Goal: Information Seeking & Learning: Learn about a topic

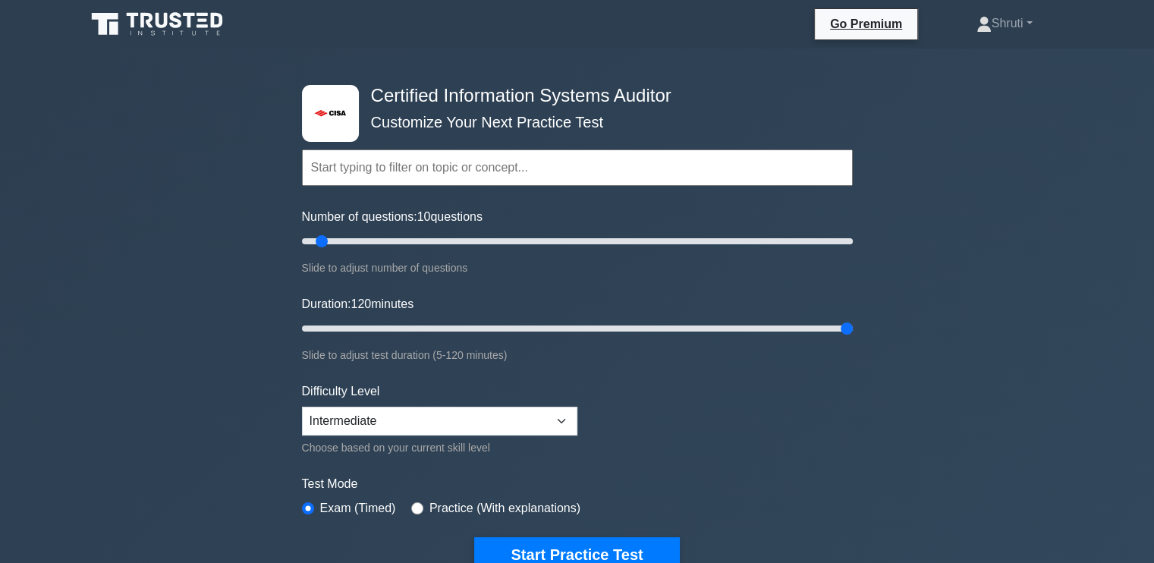
drag, startPoint x: 329, startPoint y: 327, endPoint x: 874, endPoint y: 367, distance: 547.1
type input "120"
click at [853, 338] on input "Duration: 120 minutes" at bounding box center [577, 329] width 551 height 18
click at [525, 237] on input "Number of questions: 85 questions" at bounding box center [577, 241] width 551 height 18
drag, startPoint x: 525, startPoint y: 237, endPoint x: 606, endPoint y: 239, distance: 80.5
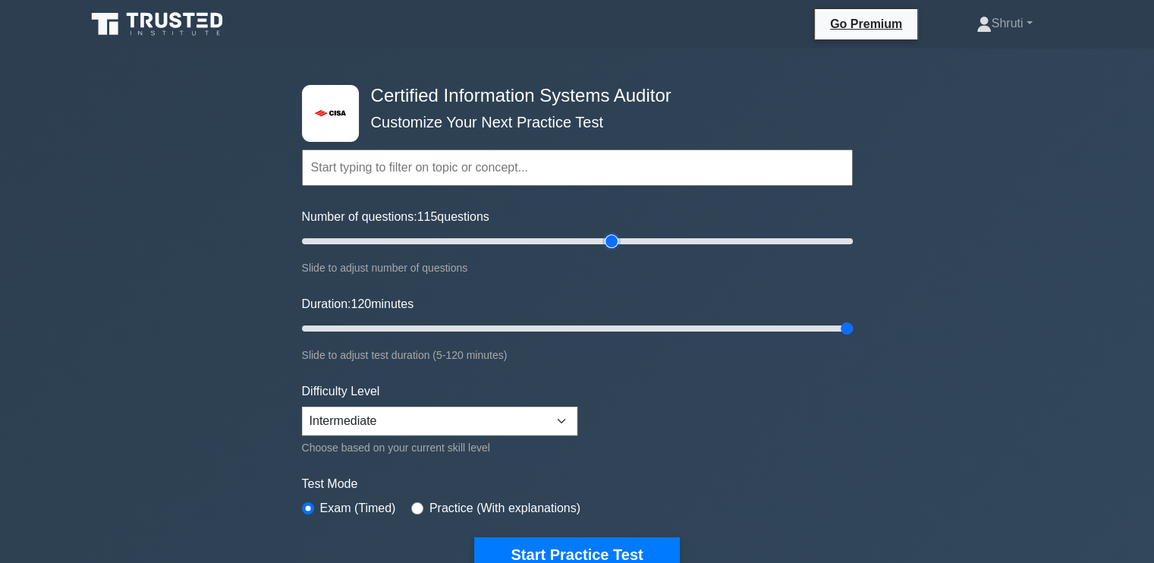
click at [606, 239] on input "Number of questions: 115 questions" at bounding box center [577, 241] width 551 height 18
drag, startPoint x: 612, startPoint y: 241, endPoint x: 707, endPoint y: 242, distance: 94.9
type input "150"
click at [707, 242] on input "Number of questions: 150 questions" at bounding box center [577, 241] width 551 height 18
click at [559, 414] on select "Beginner Intermediate Expert" at bounding box center [439, 421] width 275 height 29
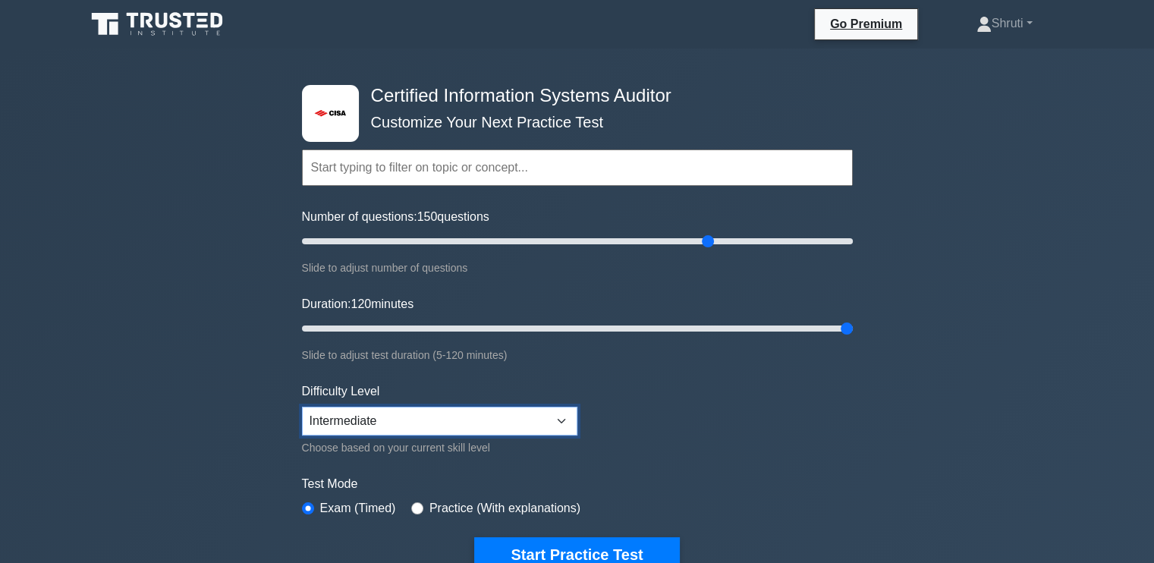
select select "expert"
click at [302, 407] on select "Beginner Intermediate Expert" at bounding box center [439, 421] width 275 height 29
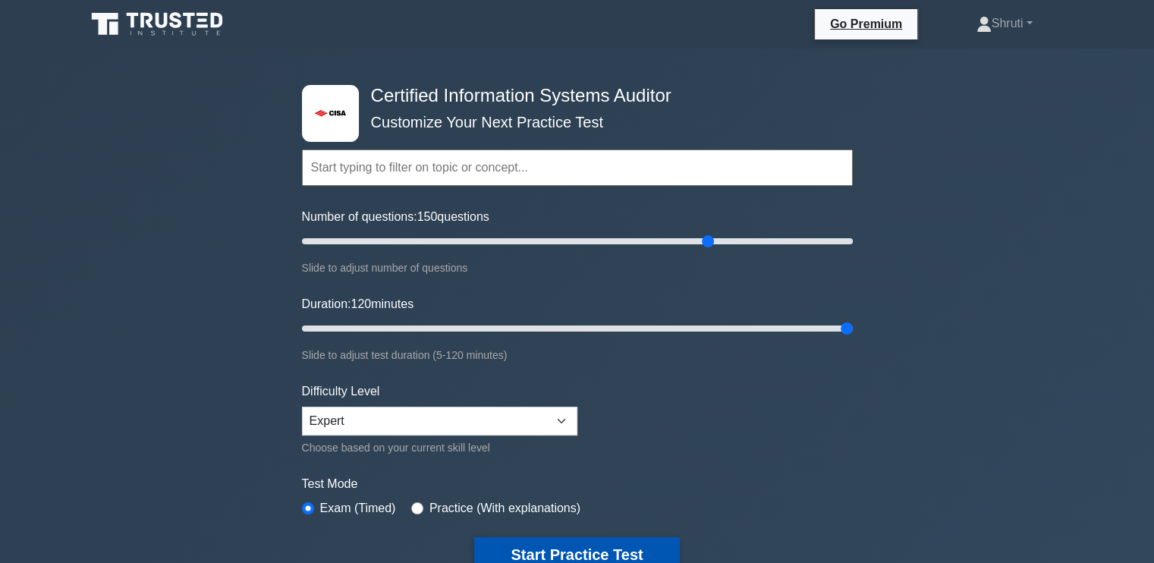
click at [620, 552] on button "Start Practice Test" at bounding box center [576, 554] width 205 height 35
click at [1002, 32] on link "Shruti" at bounding box center [1004, 23] width 129 height 30
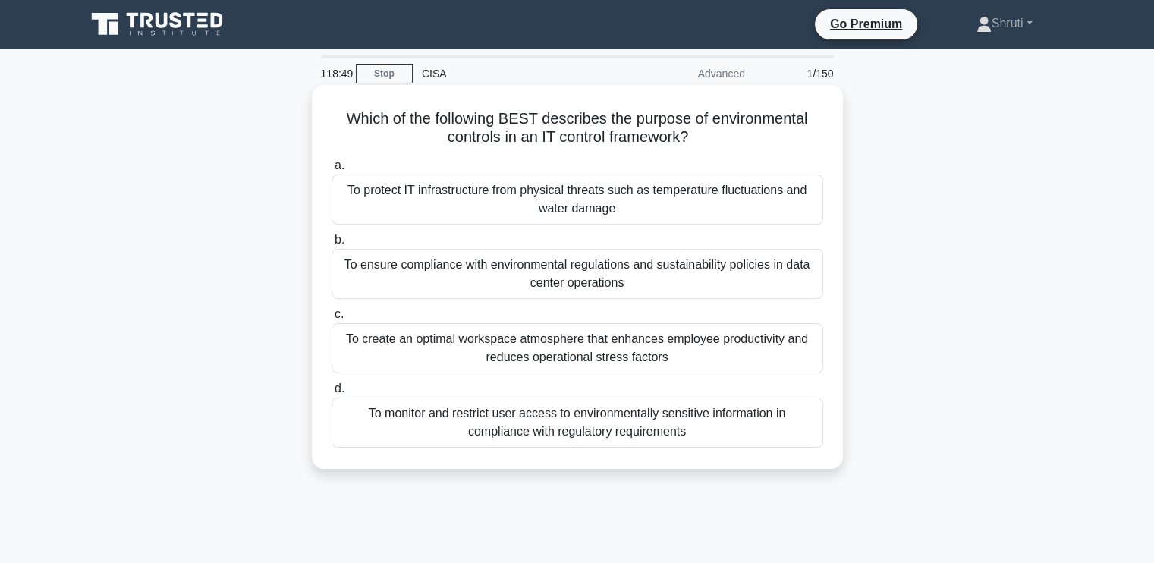
click at [650, 195] on div "To protect IT infrastructure from physical threats such as temperature fluctuat…" at bounding box center [578, 200] width 492 height 50
click at [332, 171] on input "a. To protect IT infrastructure from physical threats such as temperature fluct…" at bounding box center [332, 166] width 0 height 10
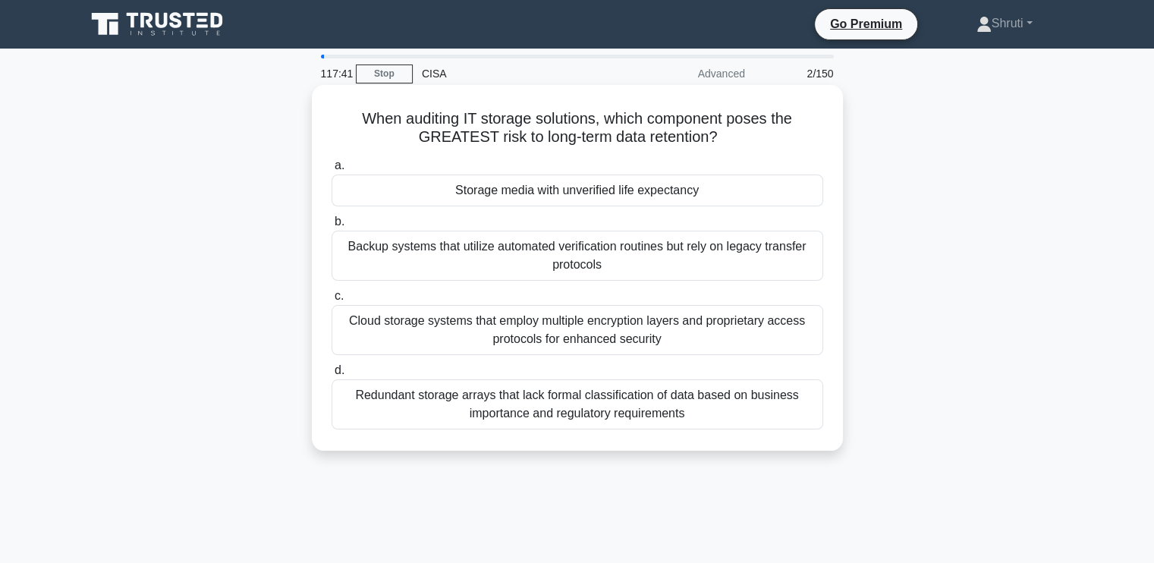
click at [764, 194] on div "Storage media with unverified life expectancy" at bounding box center [578, 191] width 492 height 32
click at [332, 171] on input "a. Storage media with unverified life expectancy" at bounding box center [332, 166] width 0 height 10
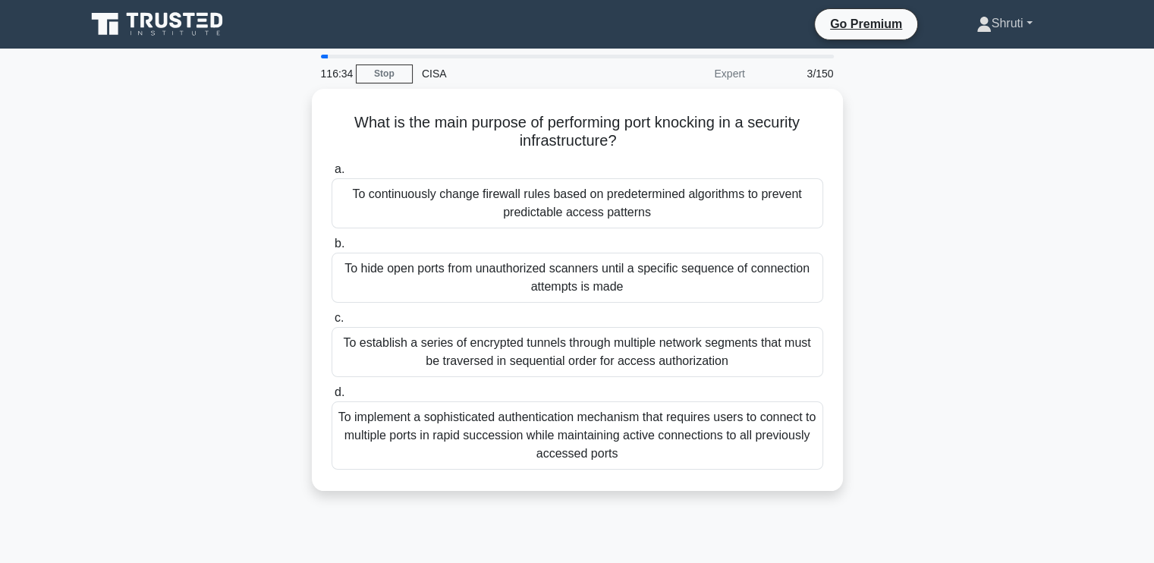
click at [1006, 22] on link "Shruti" at bounding box center [1004, 23] width 129 height 30
click at [382, 72] on link "Stop" at bounding box center [384, 74] width 57 height 19
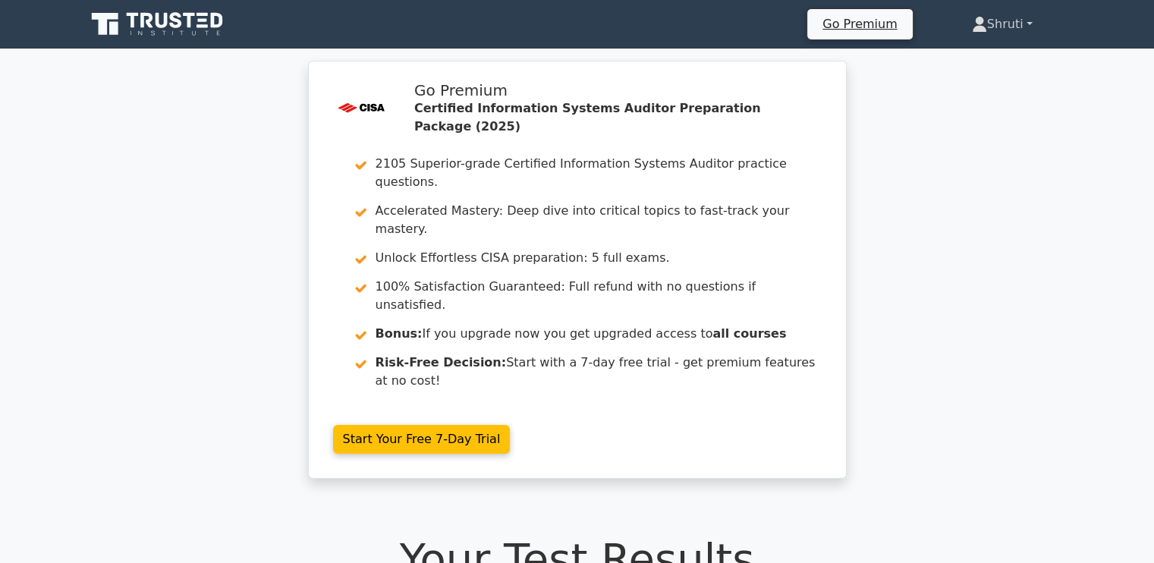
click at [1008, 25] on link "Shruti" at bounding box center [1003, 24] width 134 height 30
click at [941, 200] on div ".st0{fill:#E31818;} Go Premium Certified Information Systems Auditor Preparatio…" at bounding box center [577, 279] width 1154 height 436
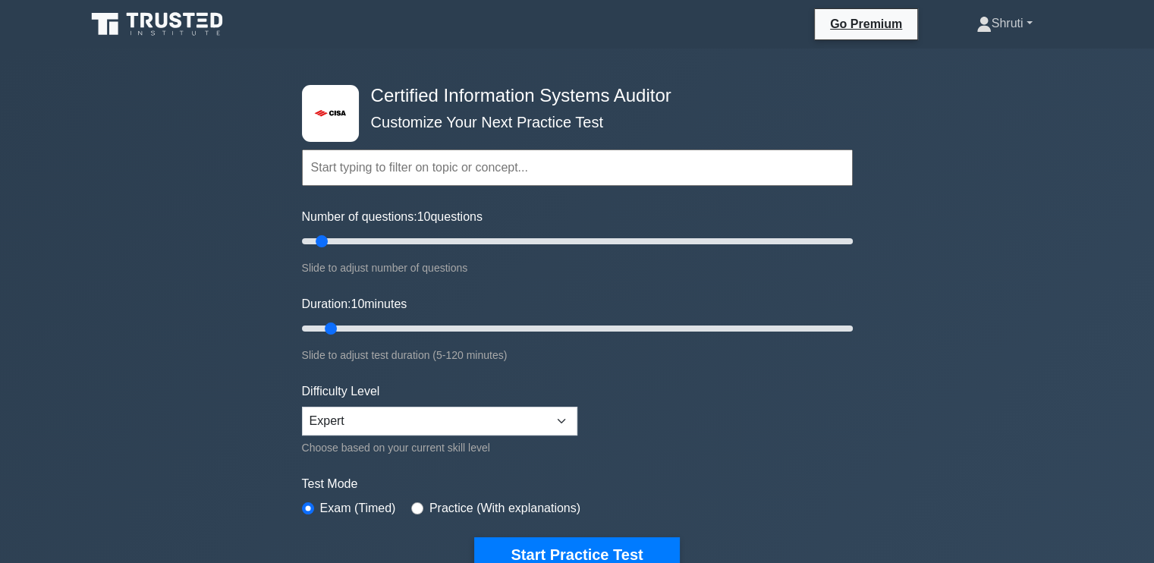
click at [1026, 15] on link "Shruti" at bounding box center [1004, 23] width 129 height 30
click at [981, 55] on link "Profile" at bounding box center [1001, 59] width 120 height 24
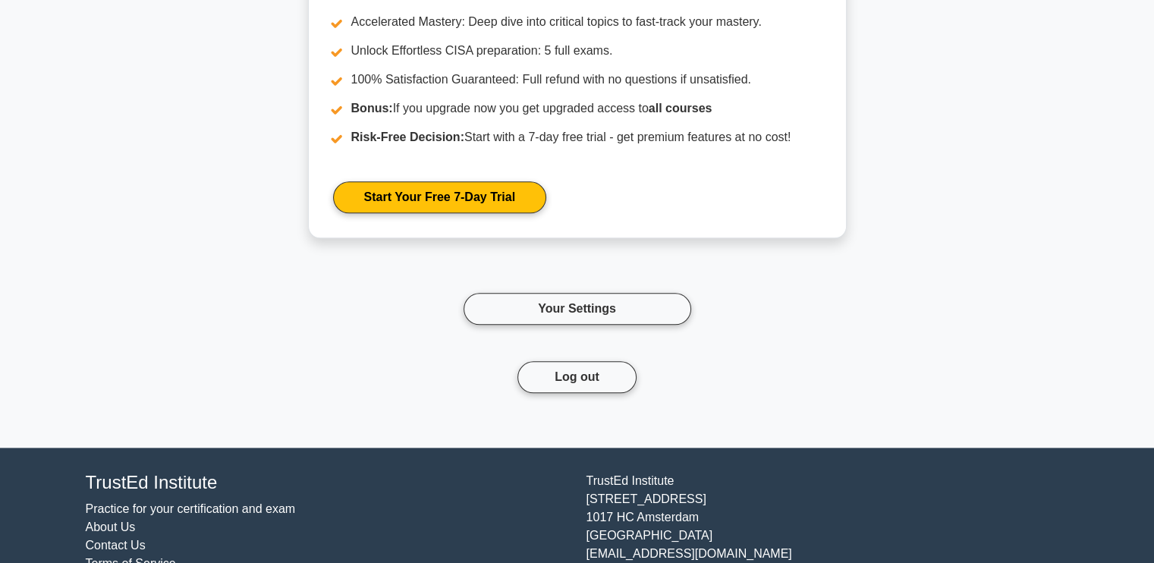
scroll to position [1755, 0]
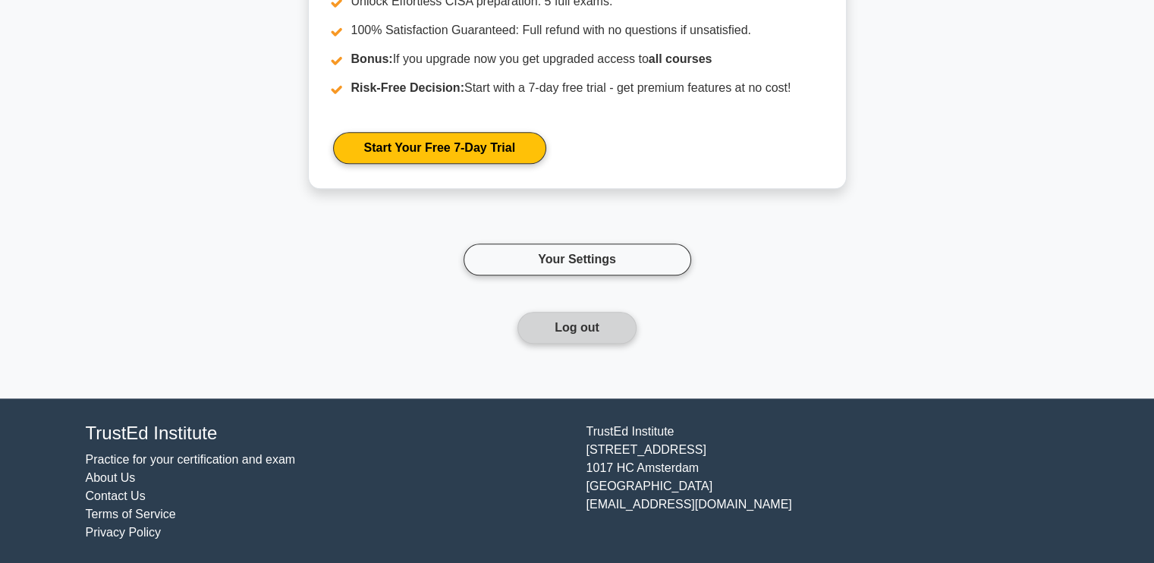
click at [597, 333] on button "Log out" at bounding box center [577, 328] width 119 height 32
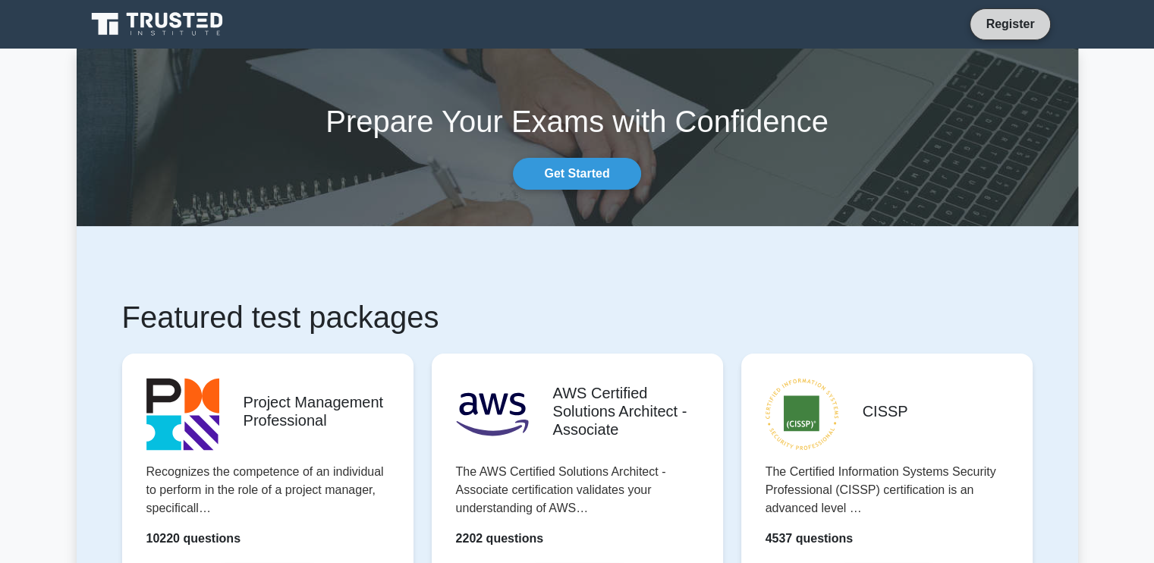
click at [1017, 27] on link "Register" at bounding box center [1010, 23] width 67 height 19
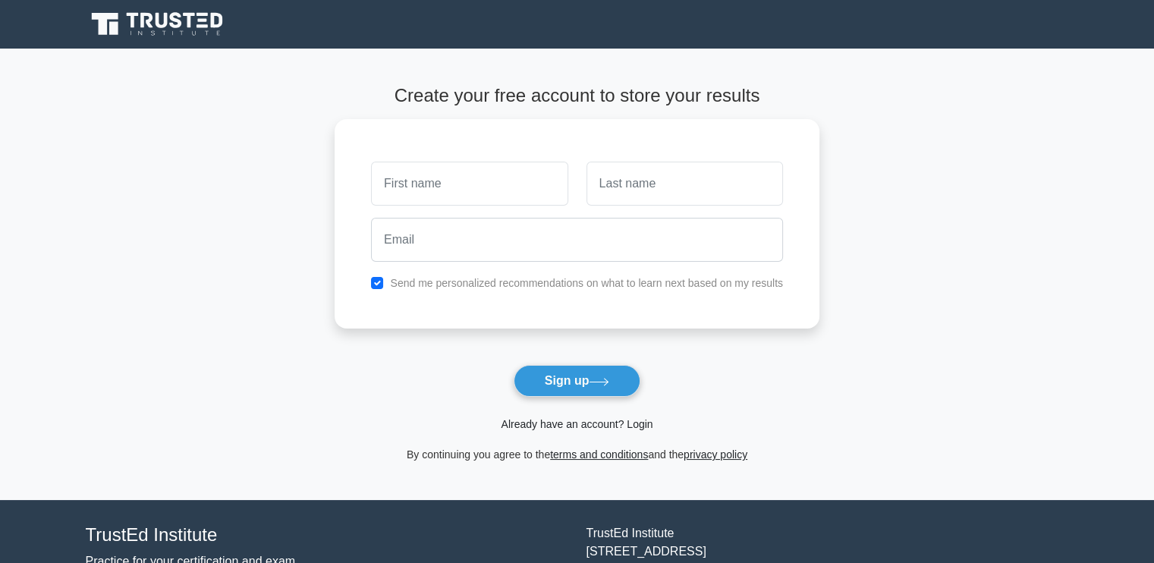
click at [574, 423] on link "Already have an account? Login" at bounding box center [577, 424] width 152 height 12
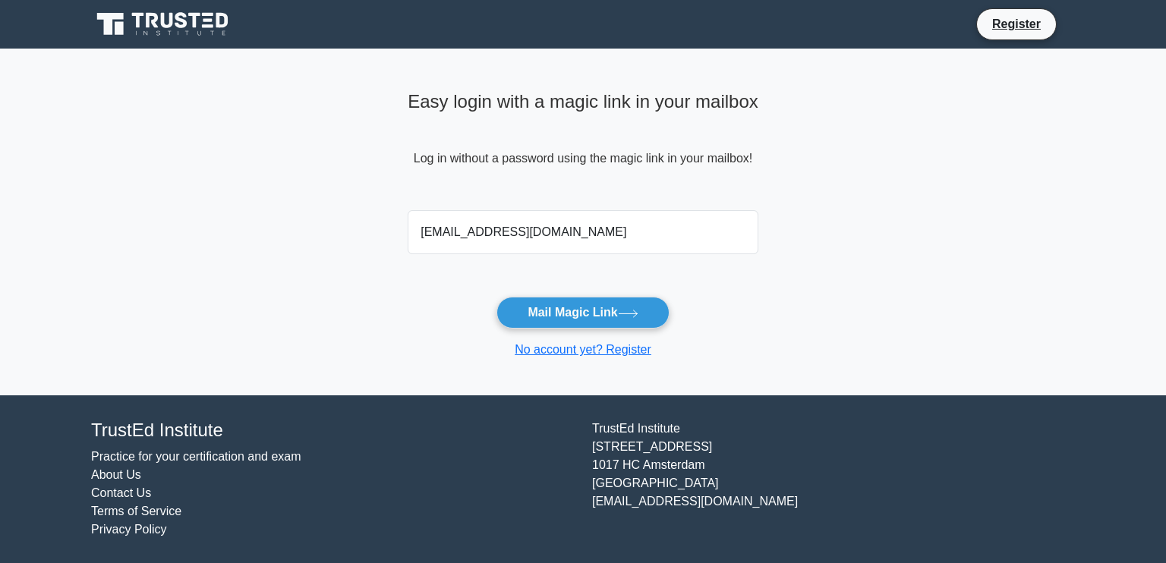
click at [489, 238] on input "itsmehimani@mail.com" at bounding box center [583, 232] width 351 height 44
type input "itsmehimani@gmail.com"
click at [617, 318] on button "Mail Magic Link" at bounding box center [582, 313] width 172 height 32
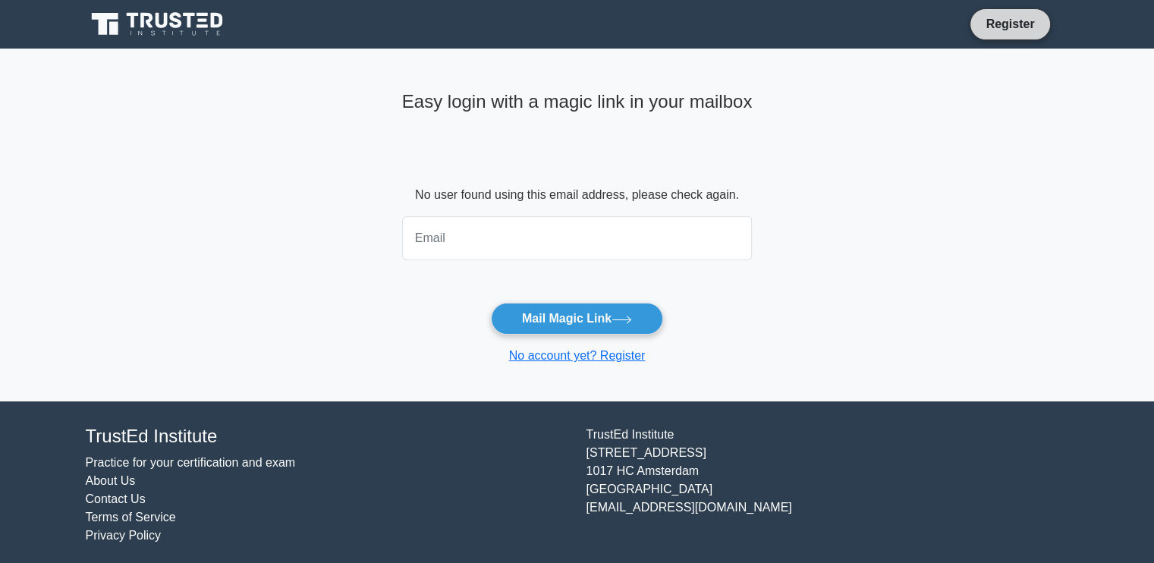
click at [1002, 27] on link "Register" at bounding box center [1010, 23] width 67 height 19
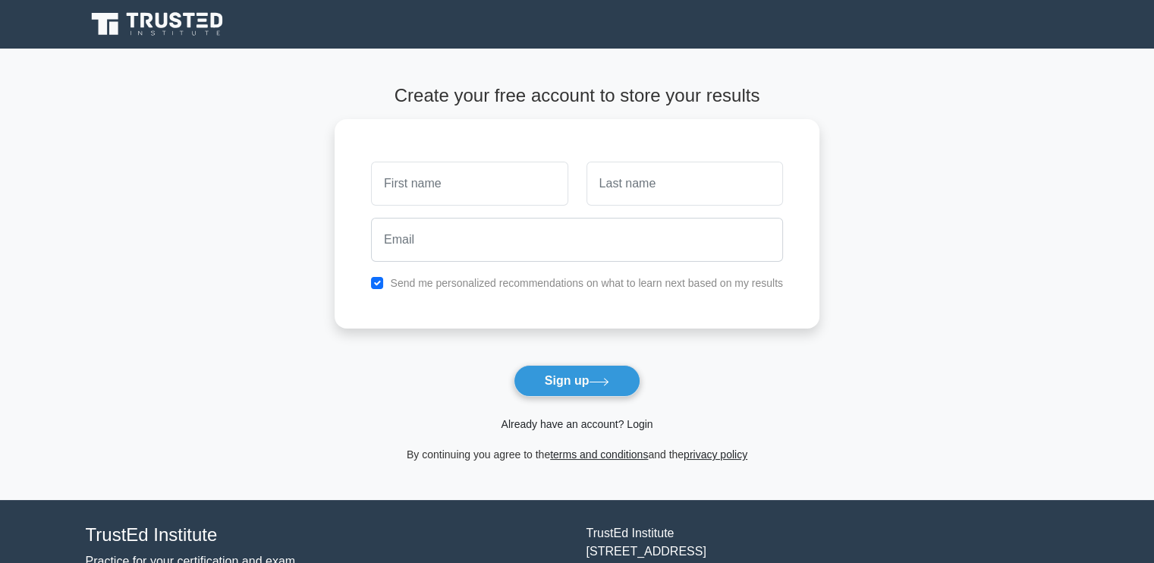
click at [588, 427] on link "Already have an account? Login" at bounding box center [577, 424] width 152 height 12
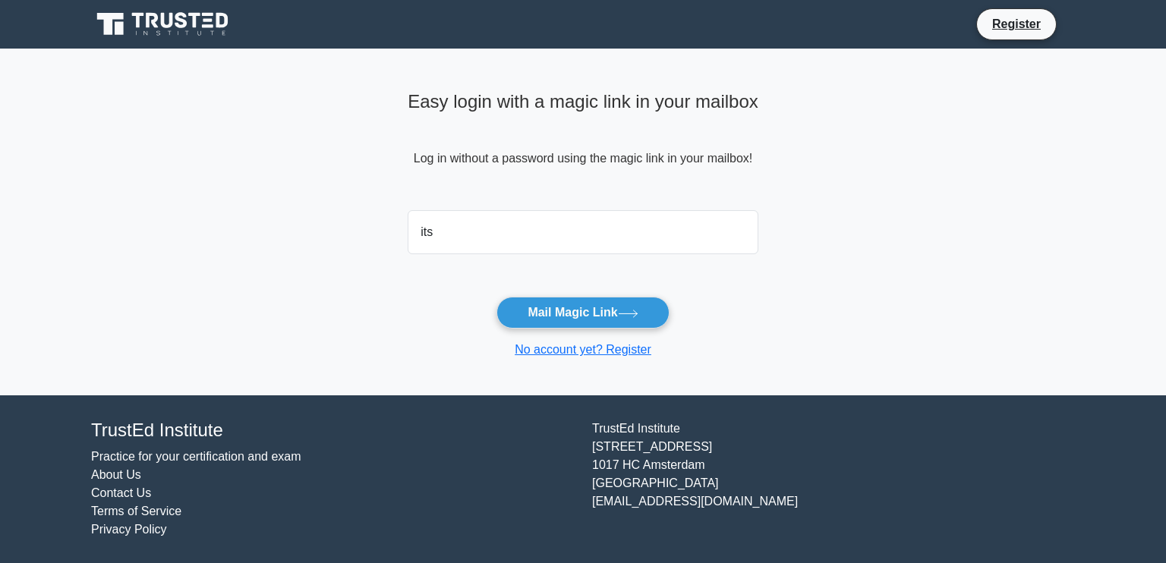
type input "itshimani24@gmail.com"
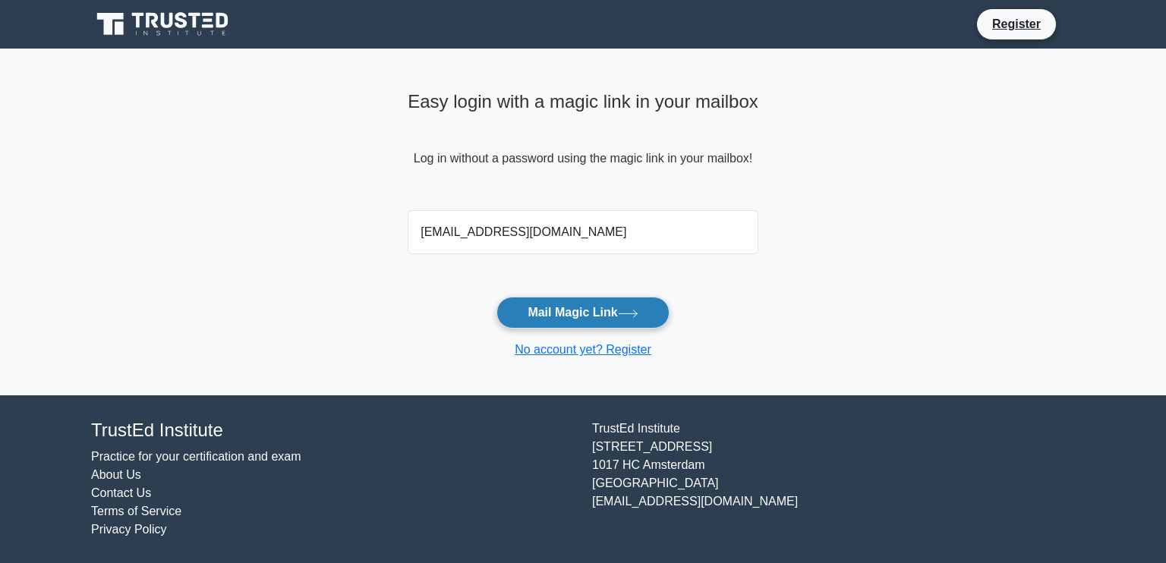
click at [581, 314] on button "Mail Magic Link" at bounding box center [582, 313] width 172 height 32
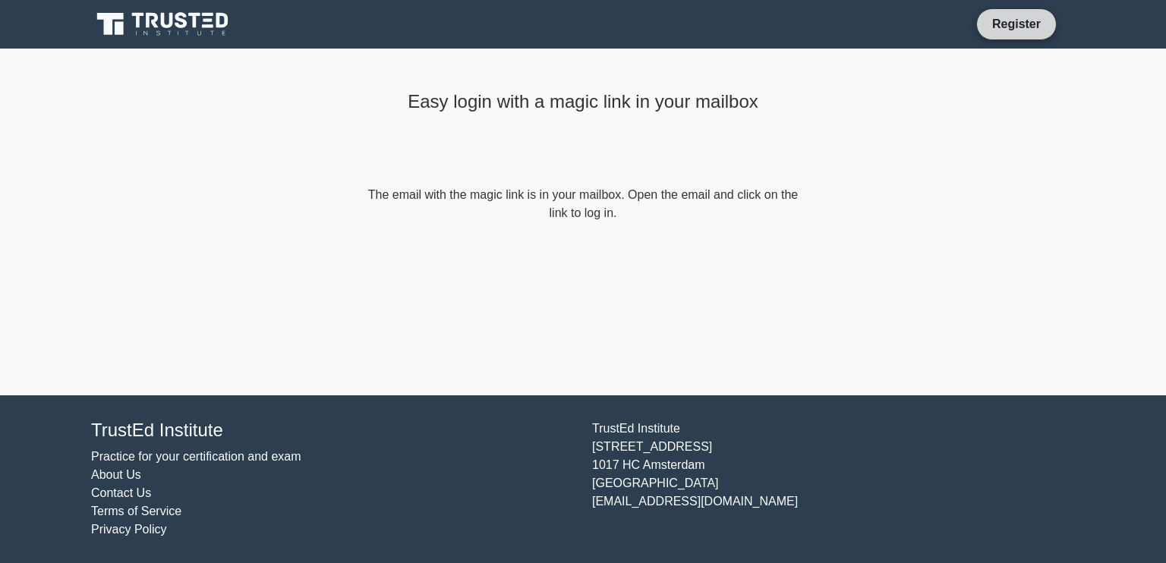
click at [1026, 33] on link "Register" at bounding box center [1016, 23] width 67 height 19
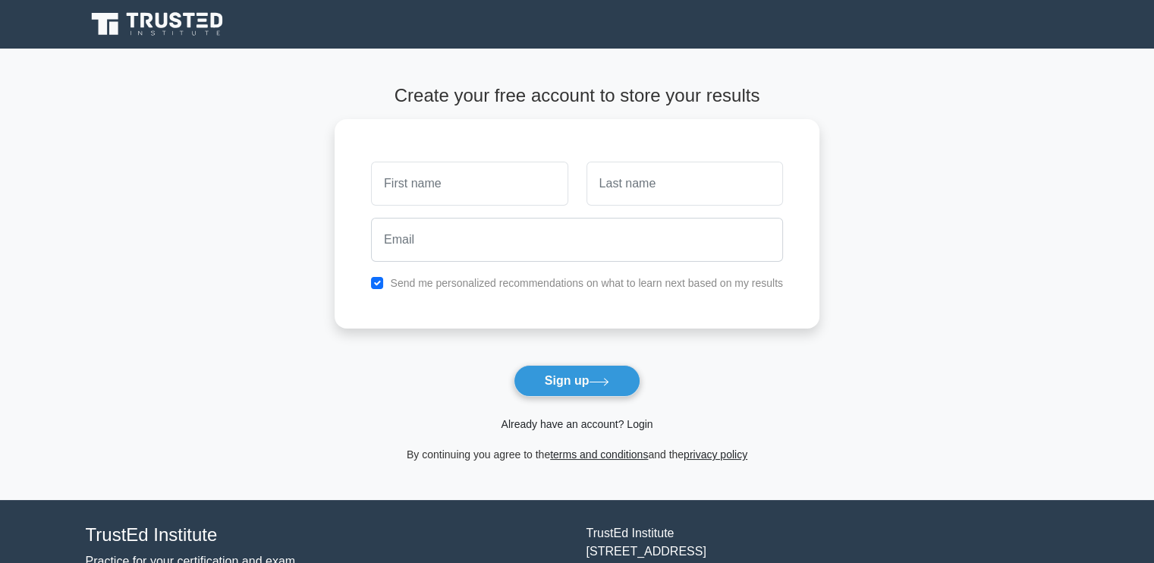
click at [599, 421] on link "Already have an account? Login" at bounding box center [577, 424] width 152 height 12
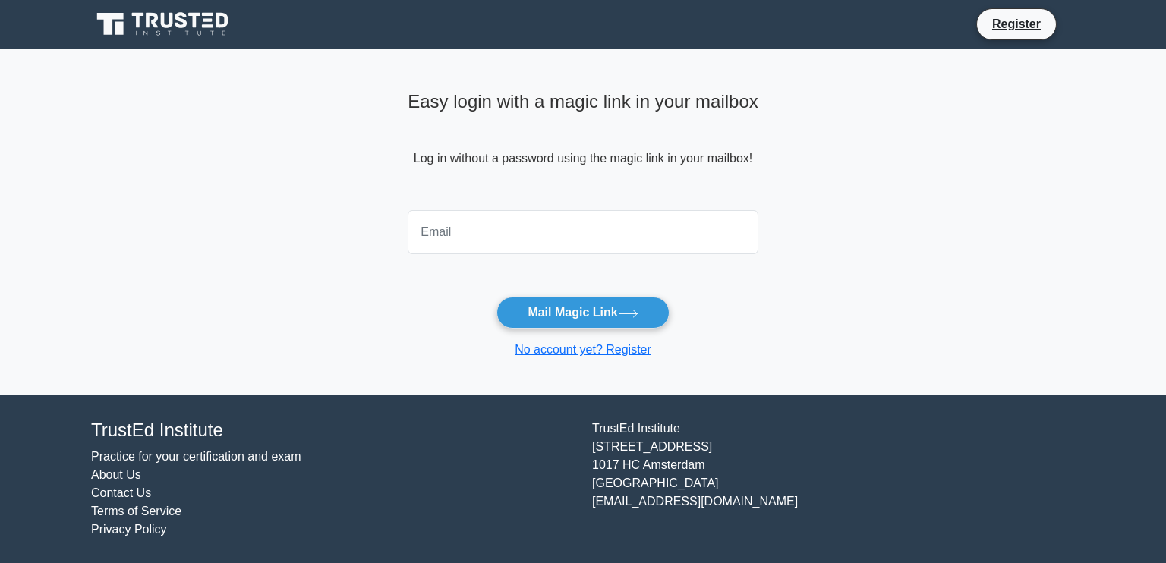
click at [606, 247] on input "email" at bounding box center [583, 232] width 351 height 44
type input "shrutimilindk@gmail.com"
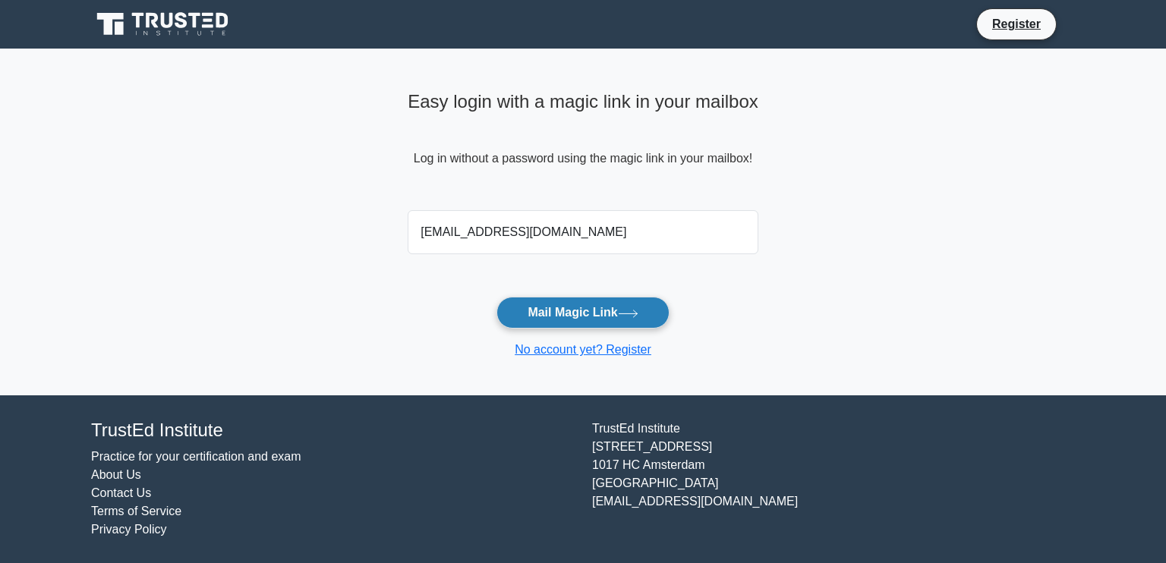
click at [583, 313] on button "Mail Magic Link" at bounding box center [582, 313] width 172 height 32
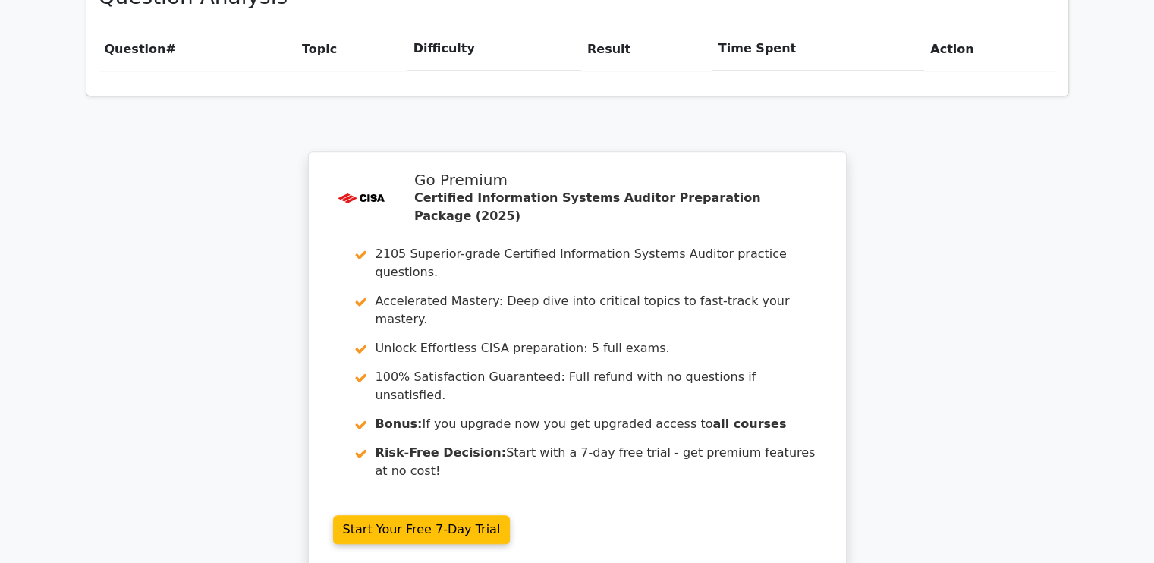
scroll to position [1302, 0]
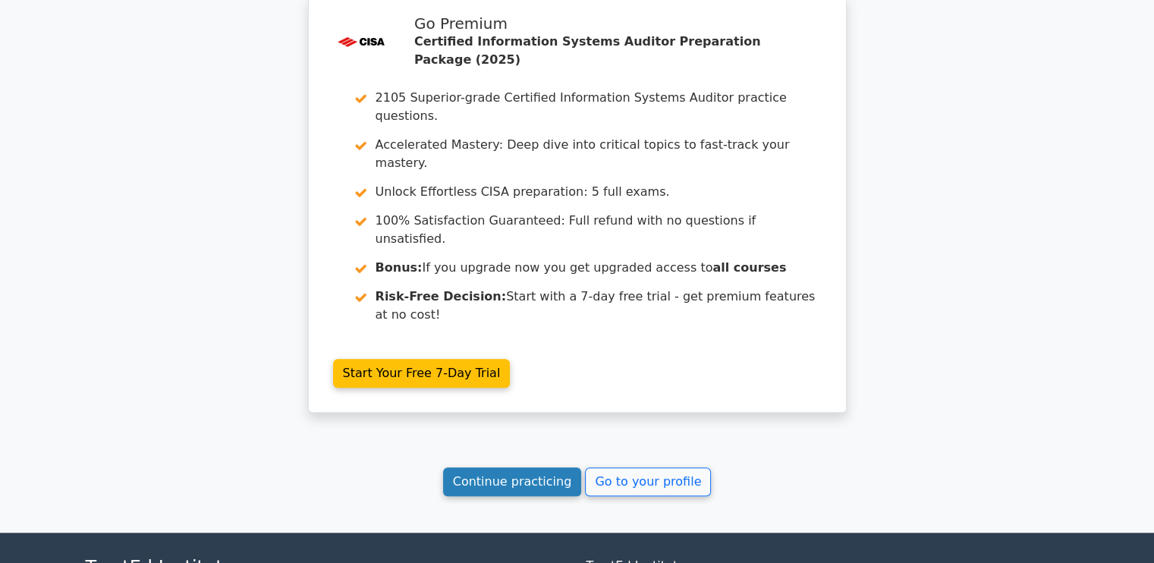
click at [545, 467] on link "Continue practicing" at bounding box center [512, 481] width 139 height 29
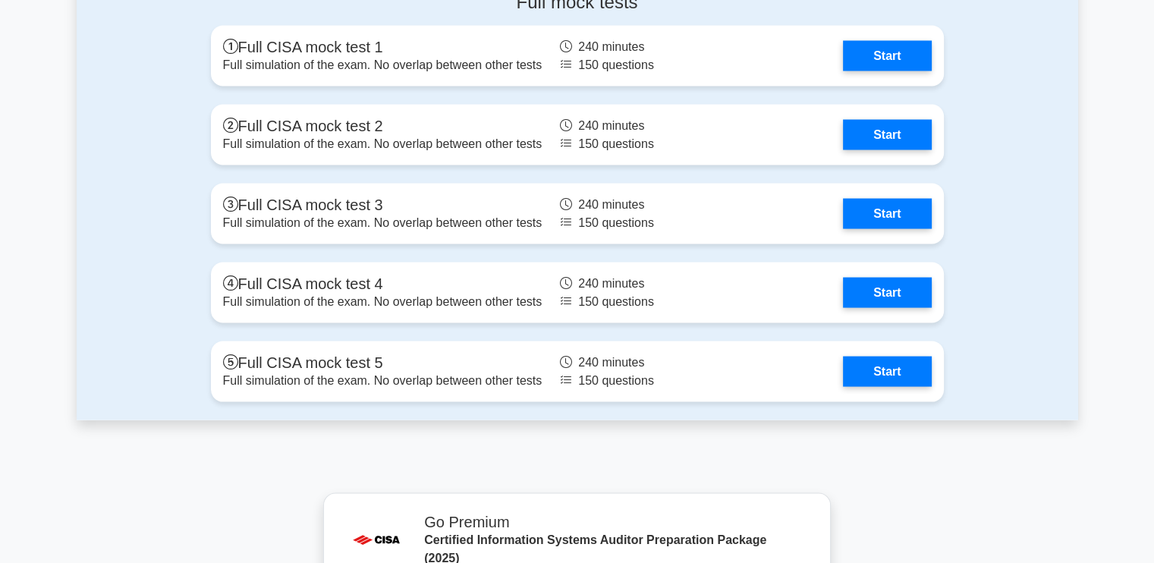
scroll to position [2892, 0]
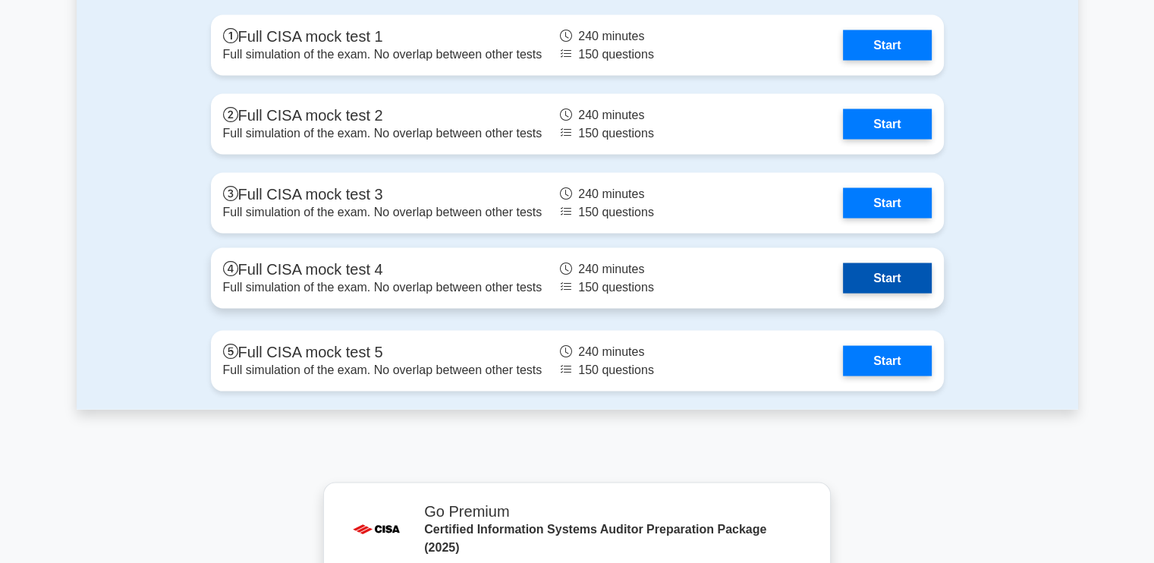
click at [878, 275] on link "Start" at bounding box center [887, 278] width 88 height 30
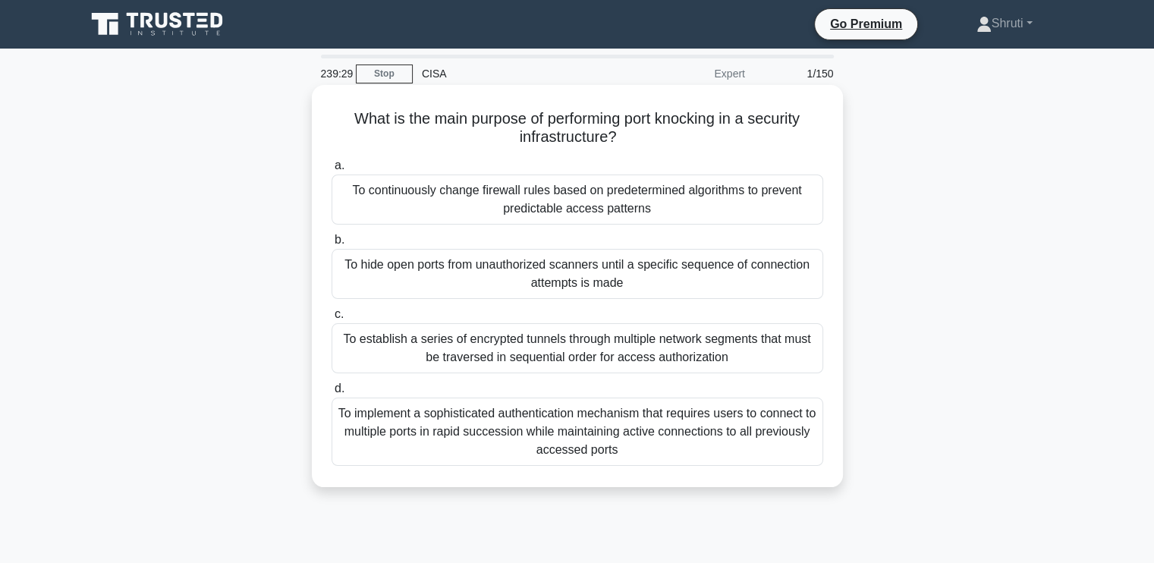
click at [607, 418] on div "To implement a sophisticated authentication mechanism that requires users to co…" at bounding box center [578, 432] width 492 height 68
click at [332, 394] on input "d. To implement a sophisticated authentication mechanism that requires users to…" at bounding box center [332, 389] width 0 height 10
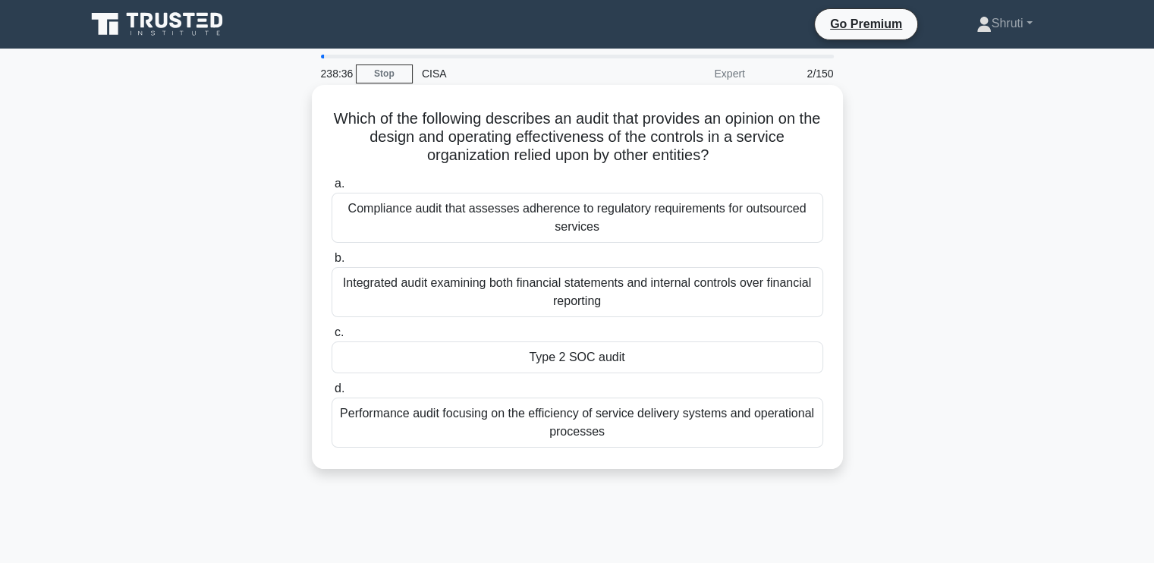
click at [616, 348] on div "Type 2 SOC audit" at bounding box center [578, 358] width 492 height 32
click at [332, 338] on input "c. Type 2 SOC audit" at bounding box center [332, 333] width 0 height 10
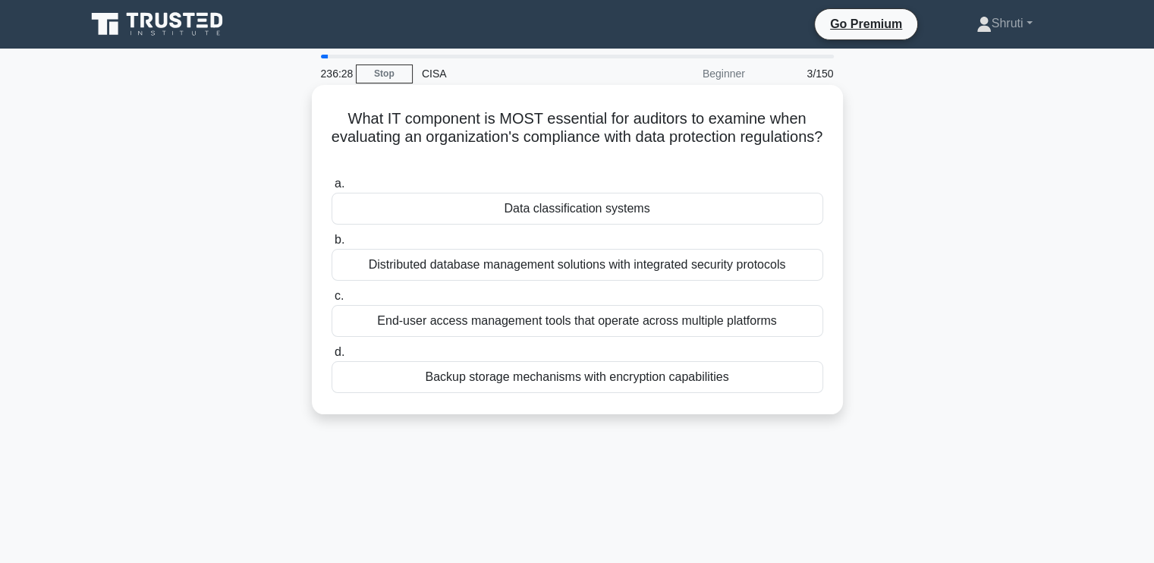
click at [679, 266] on div "Distributed database management solutions with integrated security protocols" at bounding box center [578, 265] width 492 height 32
click at [332, 245] on input "b. Distributed database management solutions with integrated security protocols" at bounding box center [332, 240] width 0 height 10
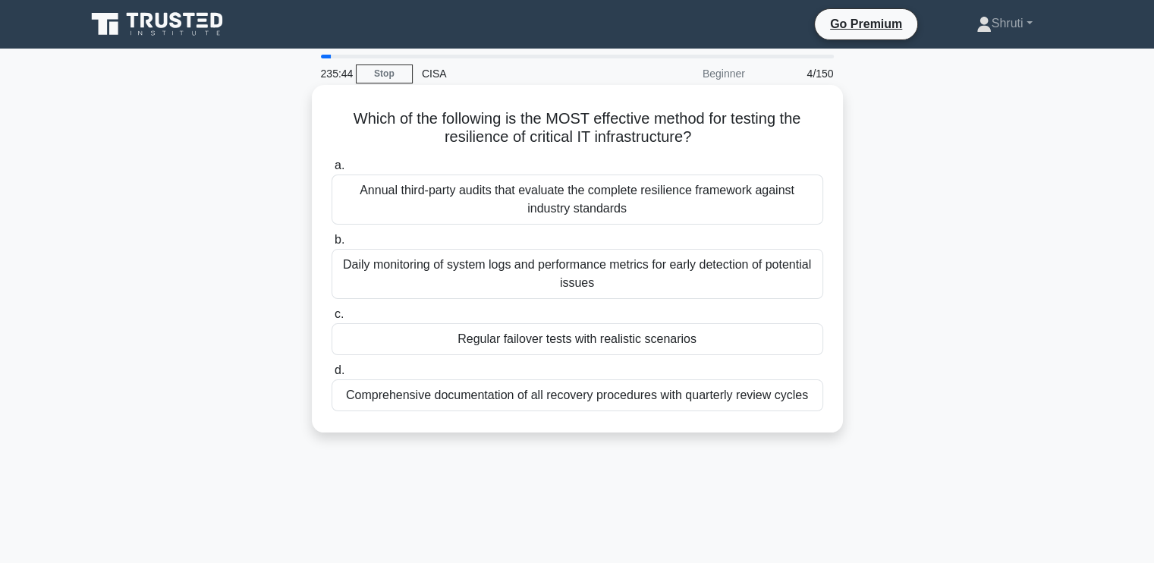
click at [663, 338] on div "Regular failover tests with realistic scenarios" at bounding box center [578, 339] width 492 height 32
click at [332, 320] on input "c. Regular failover tests with realistic scenarios" at bounding box center [332, 315] width 0 height 10
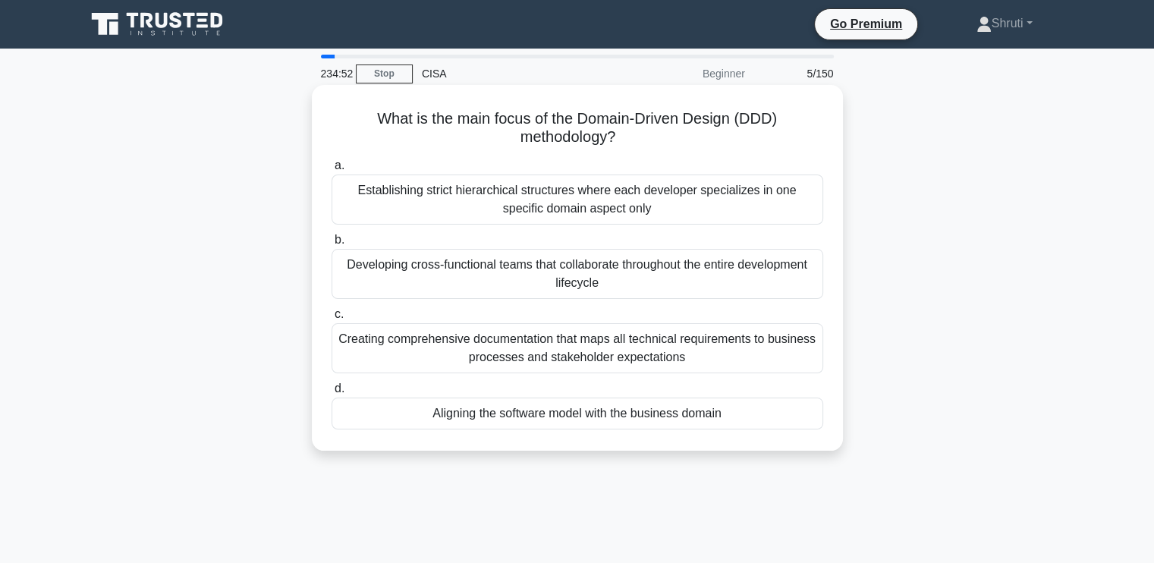
click at [606, 421] on div "Aligning the software model with the business domain" at bounding box center [578, 414] width 492 height 32
click at [332, 394] on input "d. Aligning the software model with the business domain" at bounding box center [332, 389] width 0 height 10
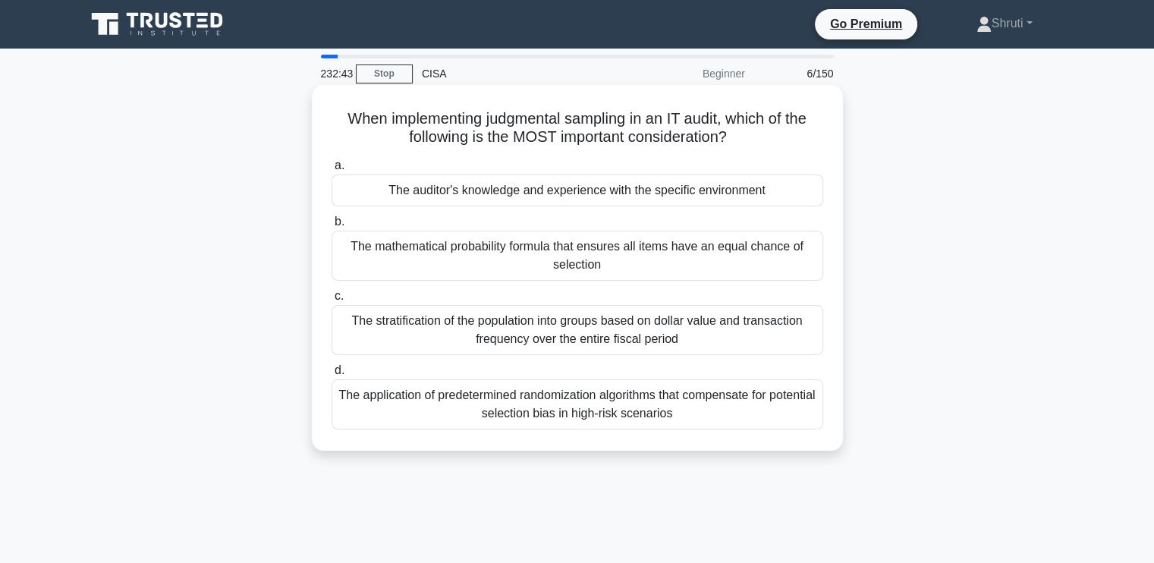
click at [675, 194] on div "The auditor's knowledge and experience with the specific environment" at bounding box center [578, 191] width 492 height 32
click at [332, 171] on input "a. The auditor's knowledge and experience with the specific environment" at bounding box center [332, 166] width 0 height 10
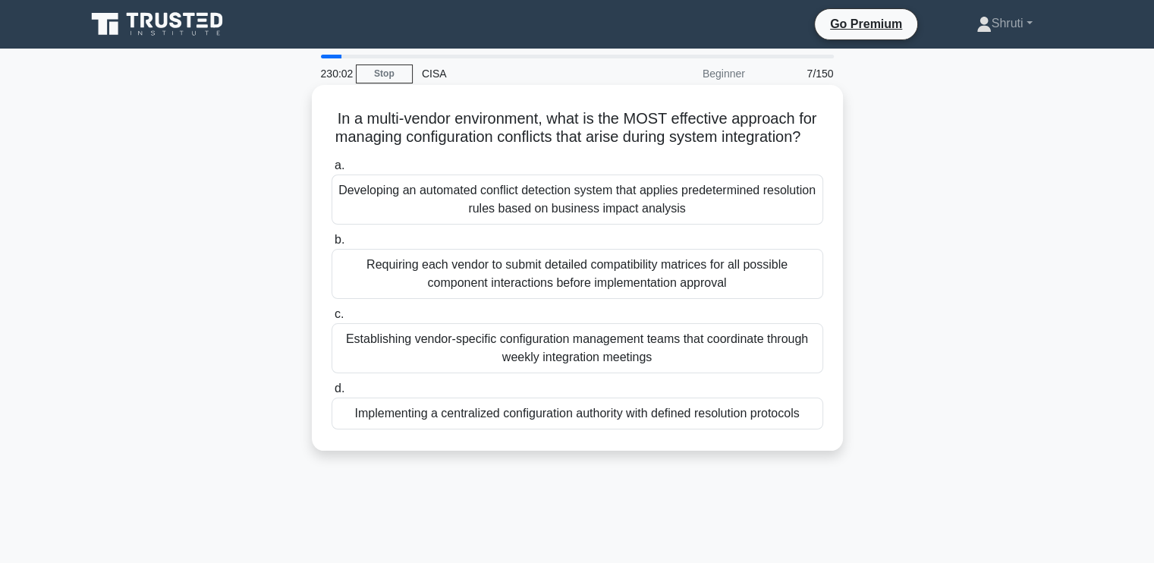
click at [601, 299] on div "Requiring each vendor to submit detailed compatibility matrices for all possibl…" at bounding box center [578, 274] width 492 height 50
click at [332, 245] on input "b. Requiring each vendor to submit detailed compatibility matrices for all poss…" at bounding box center [332, 240] width 0 height 10
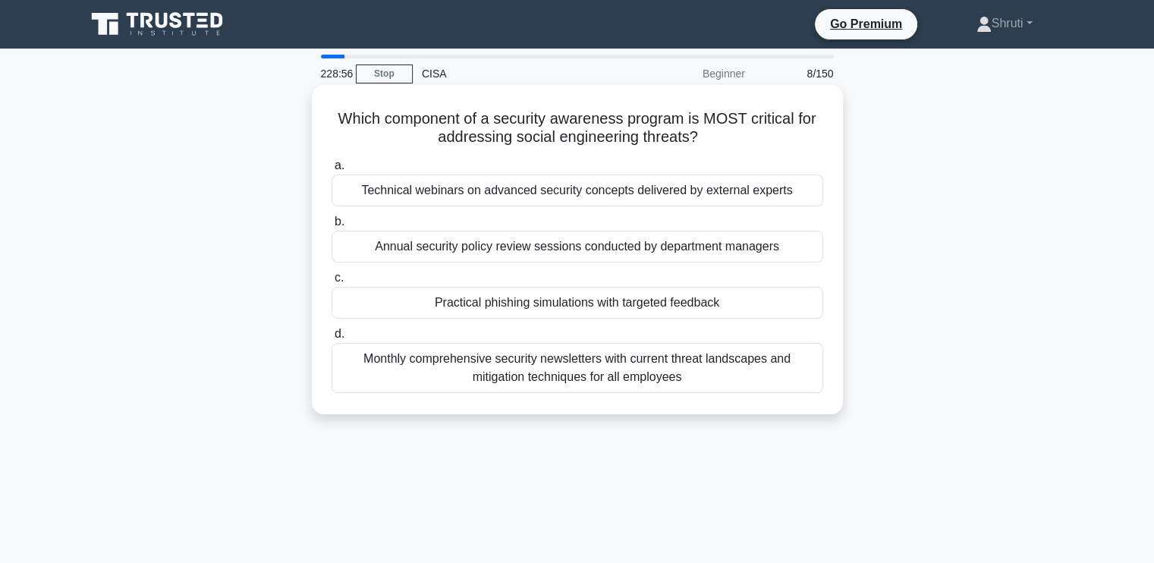
click at [647, 296] on div "Practical phishing simulations with targeted feedback" at bounding box center [578, 303] width 492 height 32
click at [332, 283] on input "c. Practical phishing simulations with targeted feedback" at bounding box center [332, 278] width 0 height 10
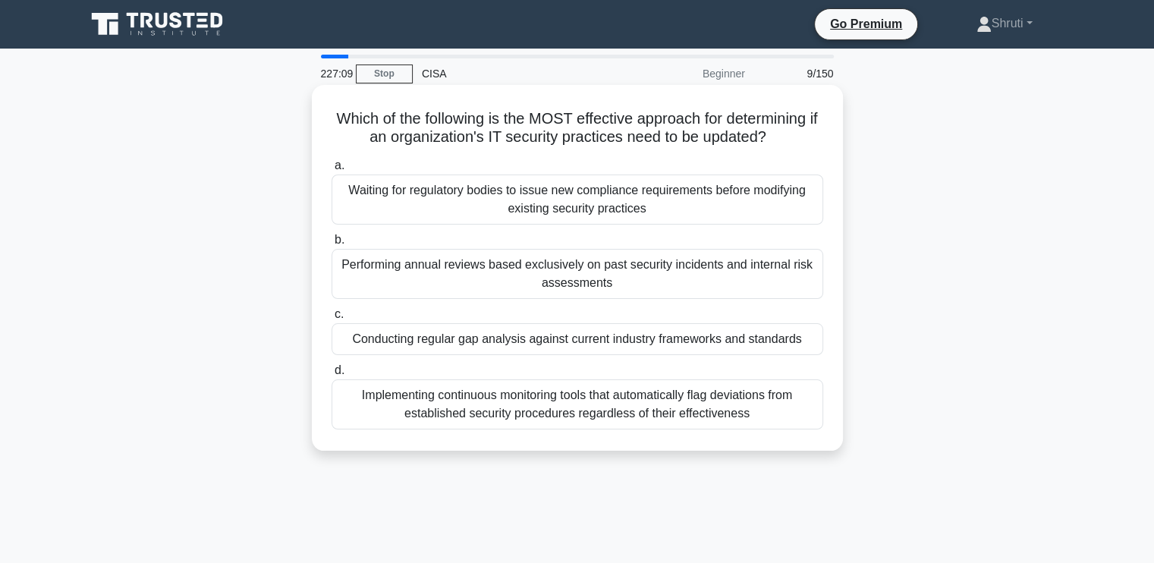
click at [684, 409] on div "Implementing continuous monitoring tools that automatically flag deviations fro…" at bounding box center [578, 404] width 492 height 50
click at [332, 376] on input "d. Implementing continuous monitoring tools that automatically flag deviations …" at bounding box center [332, 371] width 0 height 10
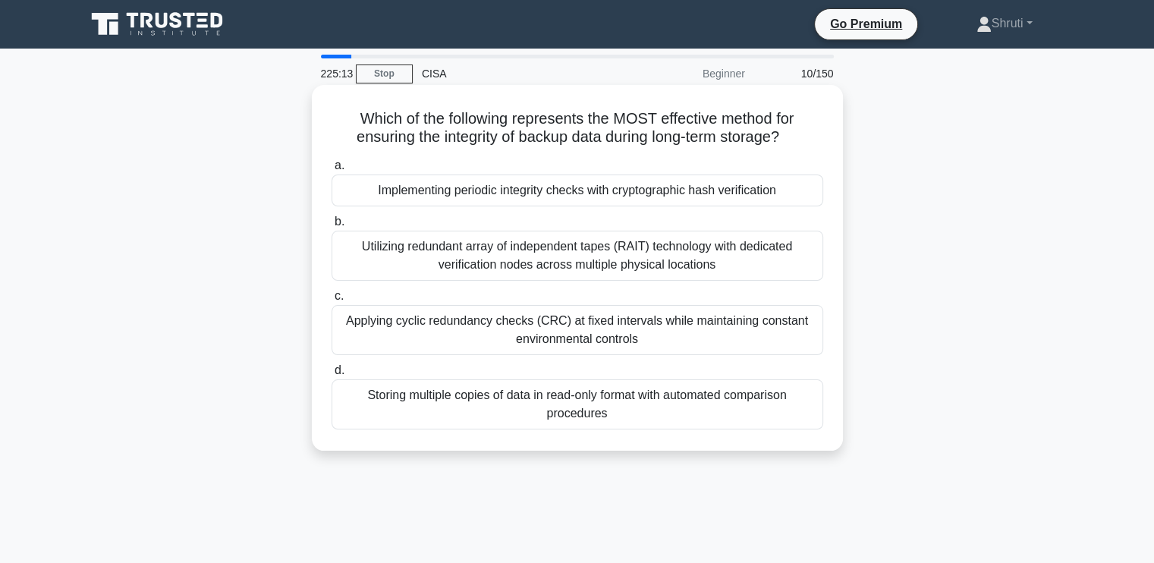
click at [677, 335] on div "Applying cyclic redundancy checks (CRC) at fixed intervals while maintaining co…" at bounding box center [578, 330] width 492 height 50
click at [332, 301] on input "c. Applying cyclic redundancy checks (CRC) at fixed intervals while maintaining…" at bounding box center [332, 296] width 0 height 10
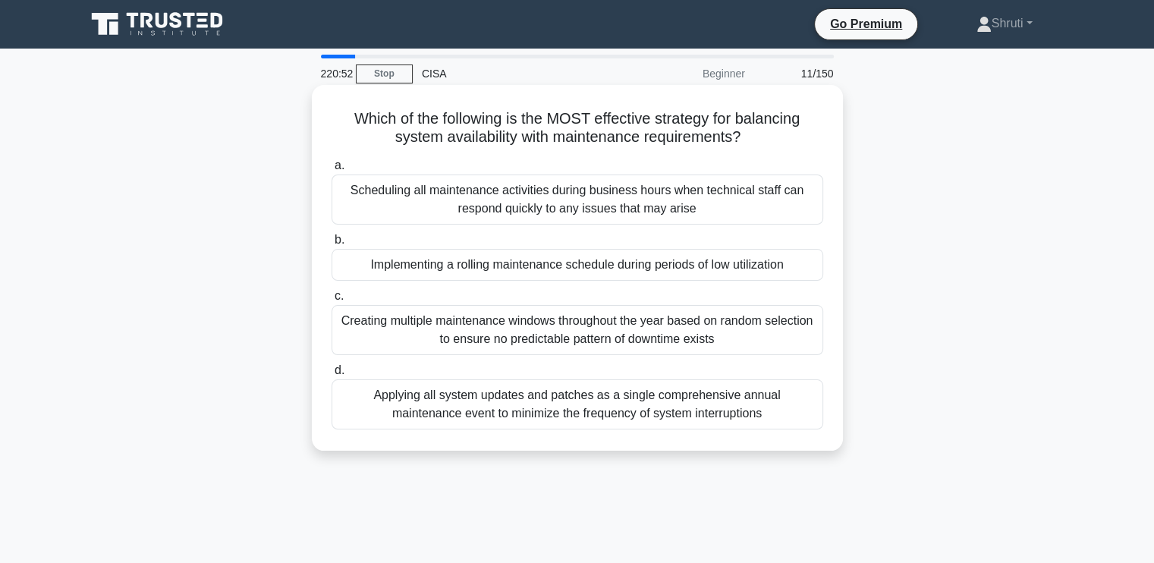
click at [638, 271] on div "Implementing a rolling maintenance schedule during periods of low utilization" at bounding box center [578, 265] width 492 height 32
click at [332, 245] on input "b. Implementing a rolling maintenance schedule during periods of low utilization" at bounding box center [332, 240] width 0 height 10
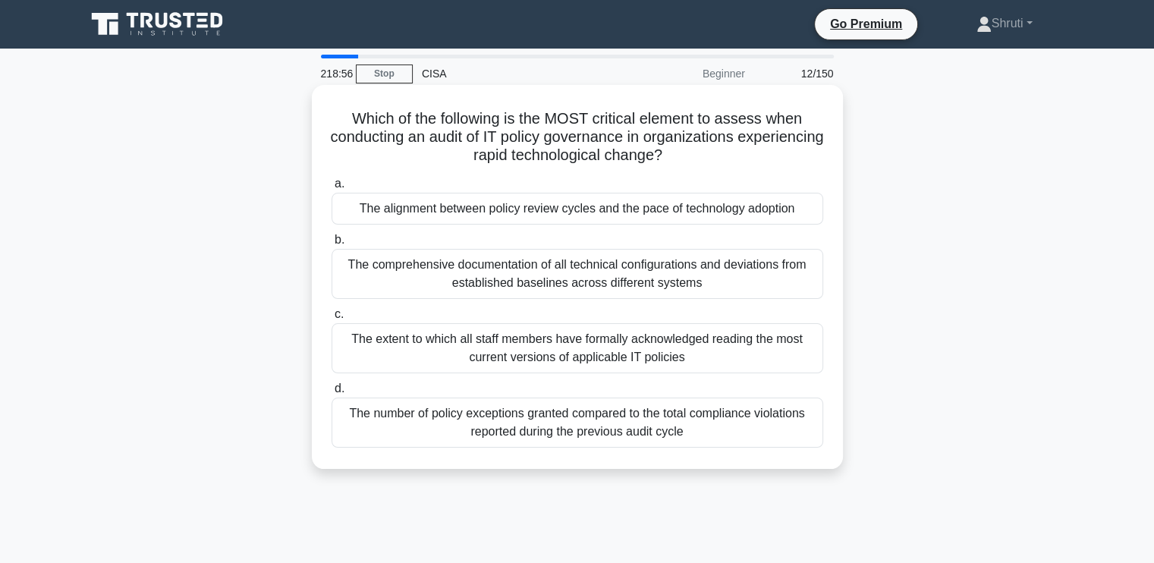
click at [652, 213] on div "The alignment between policy review cycles and the pace of technology adoption" at bounding box center [578, 209] width 492 height 32
click at [332, 189] on input "a. The alignment between policy review cycles and the pace of technology adopti…" at bounding box center [332, 184] width 0 height 10
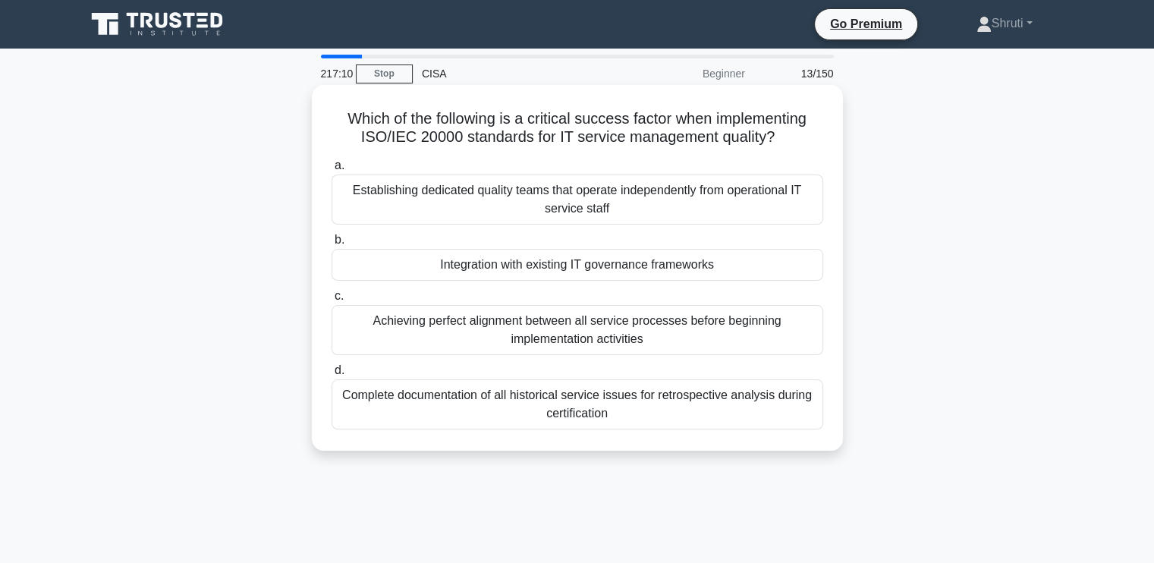
click at [603, 200] on div "Establishing dedicated quality teams that operate independently from operationa…" at bounding box center [578, 200] width 492 height 50
click at [332, 171] on input "a. Establishing dedicated quality teams that operate independently from operati…" at bounding box center [332, 166] width 0 height 10
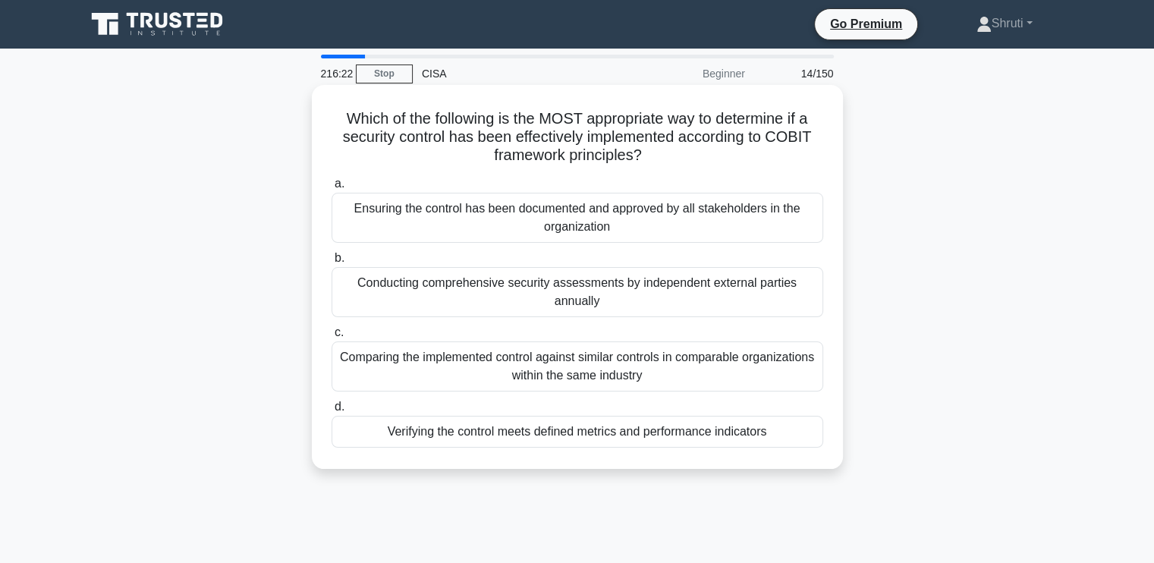
click at [594, 435] on div "Verifying the control meets defined metrics and performance indicators" at bounding box center [578, 432] width 492 height 32
click at [332, 412] on input "d. Verifying the control meets defined metrics and performance indicators" at bounding box center [332, 407] width 0 height 10
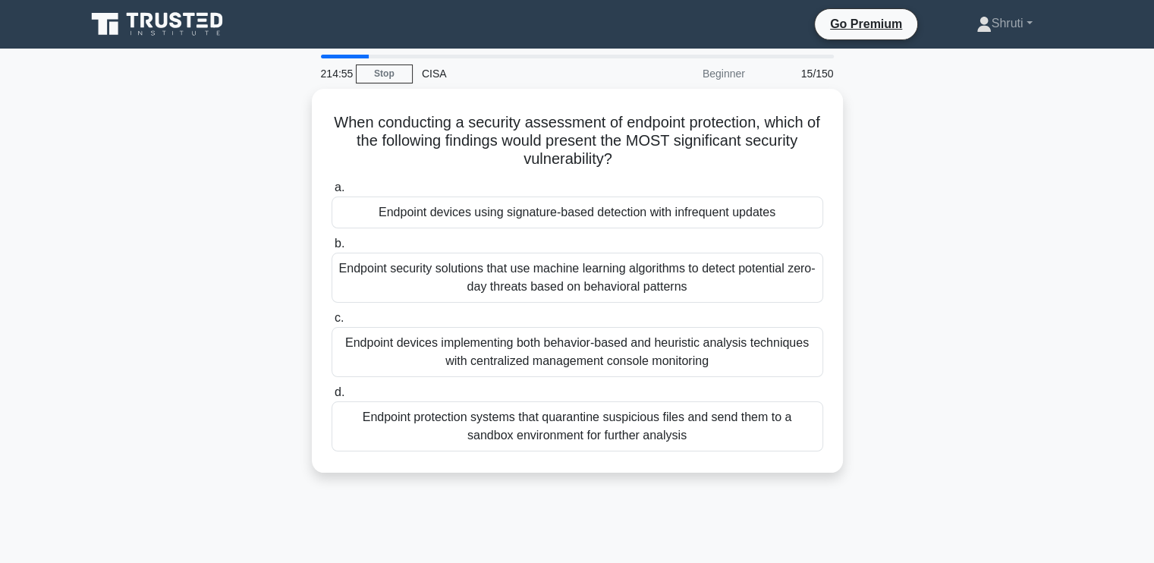
click at [594, 435] on div "Endpoint protection systems that quarantine suspicious files and send them to a…" at bounding box center [578, 426] width 492 height 50
click at [332, 398] on input "d. Endpoint protection systems that quarantine suspicious files and send them t…" at bounding box center [332, 393] width 0 height 10
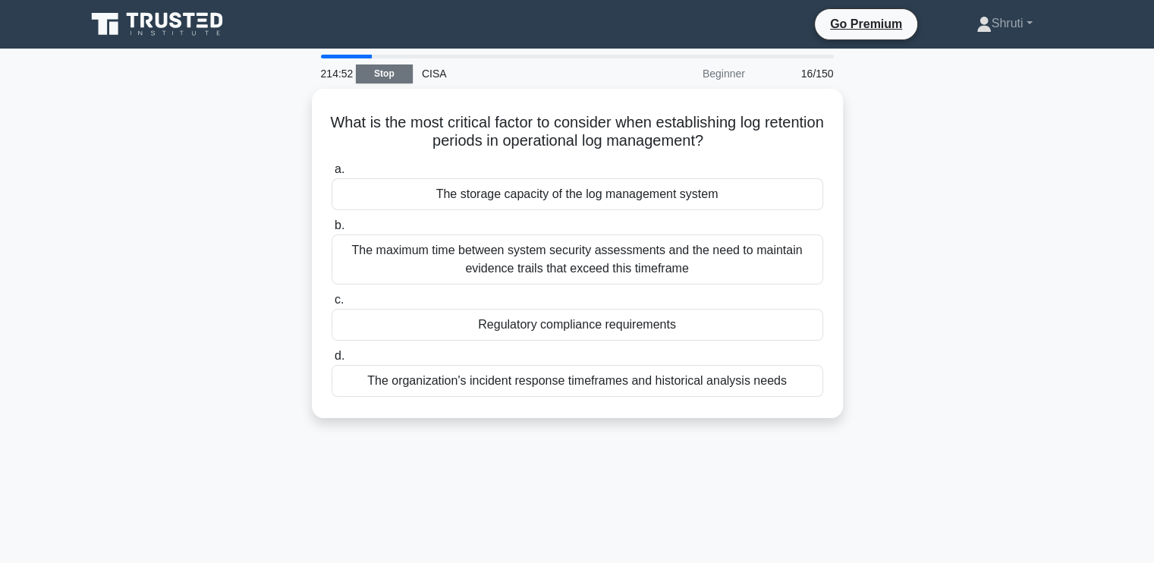
click at [392, 65] on link "Stop" at bounding box center [384, 74] width 57 height 19
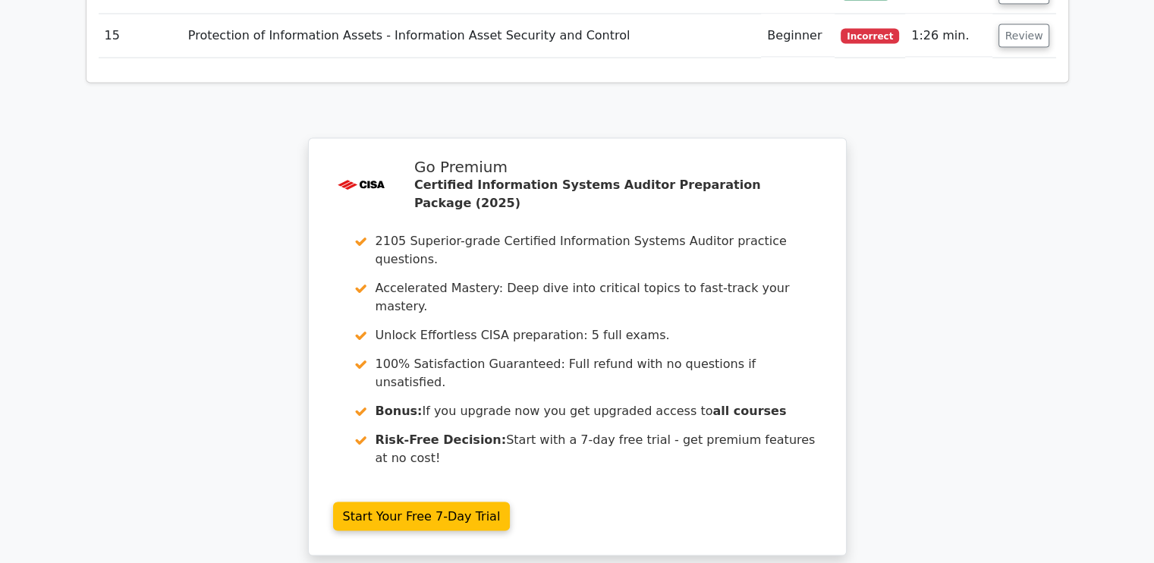
scroll to position [2984, 0]
